Goal: Information Seeking & Learning: Learn about a topic

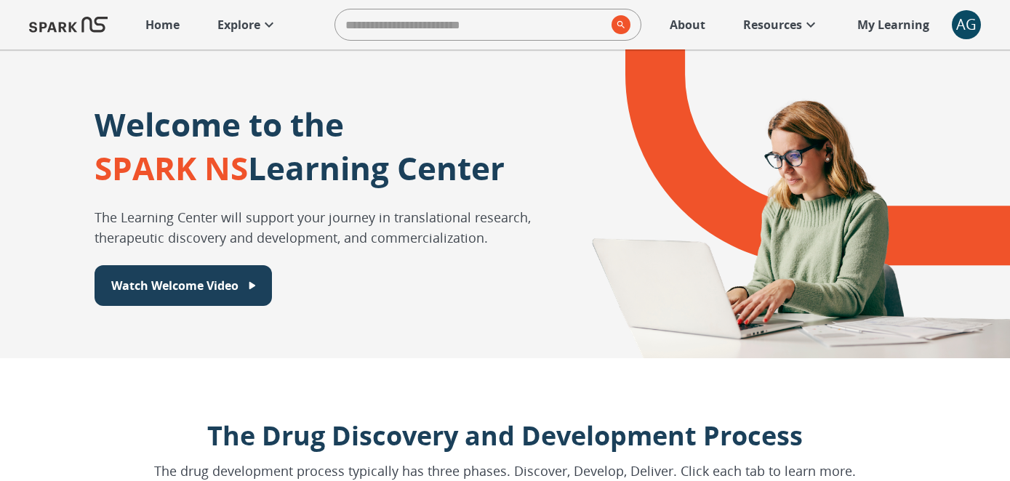
click at [238, 26] on p "Explore" at bounding box center [238, 24] width 43 height 17
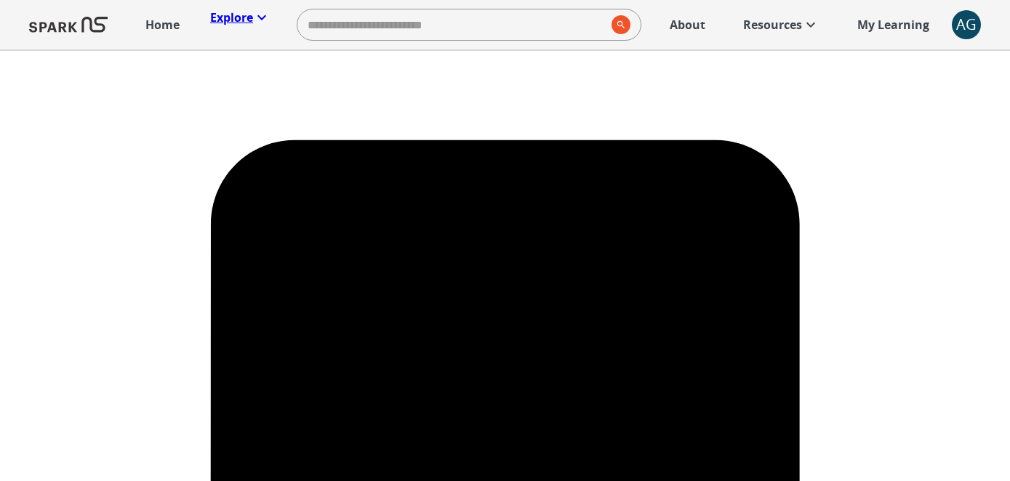
scroll to position [413, 0]
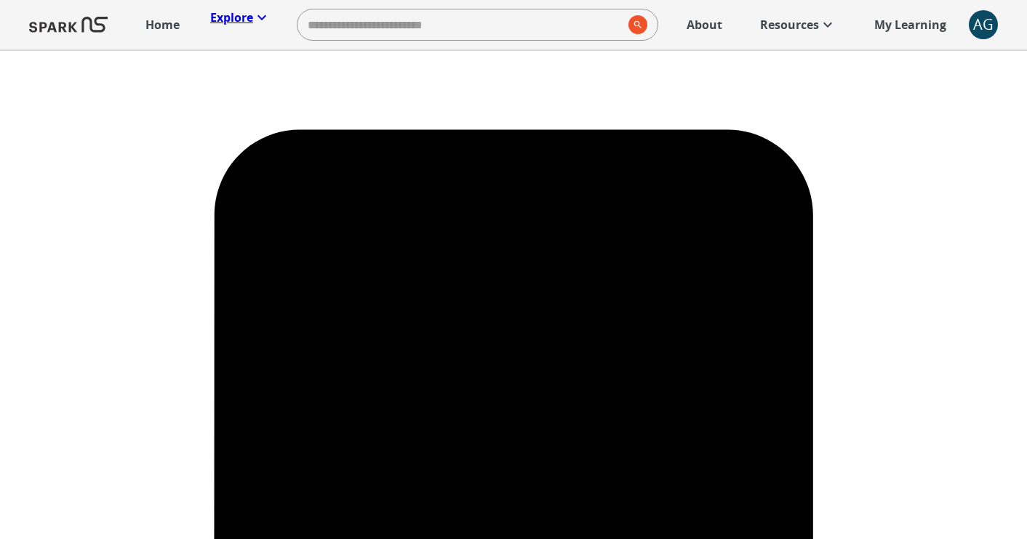
scroll to position [0, 0]
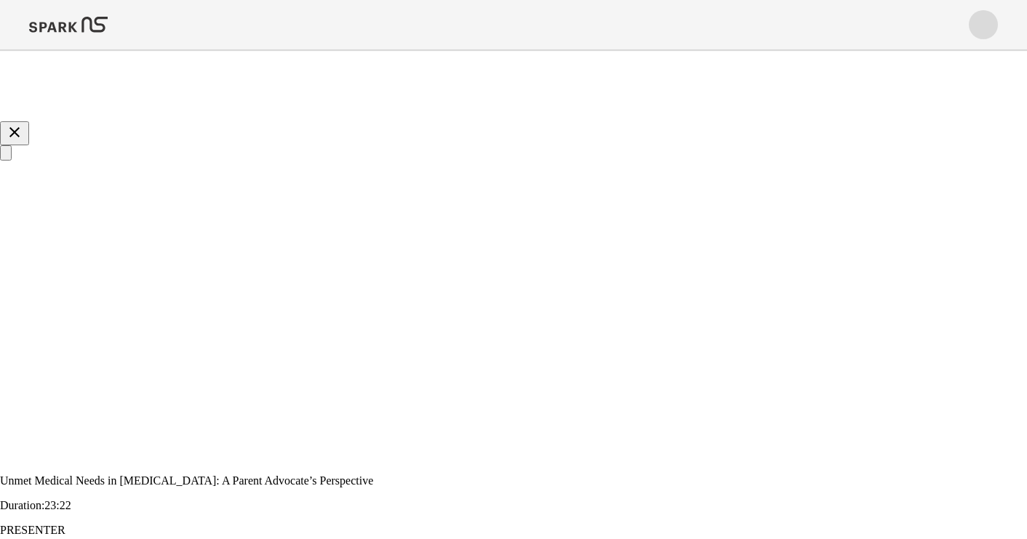
scroll to position [510, 0]
